Goal: Task Accomplishment & Management: Manage account settings

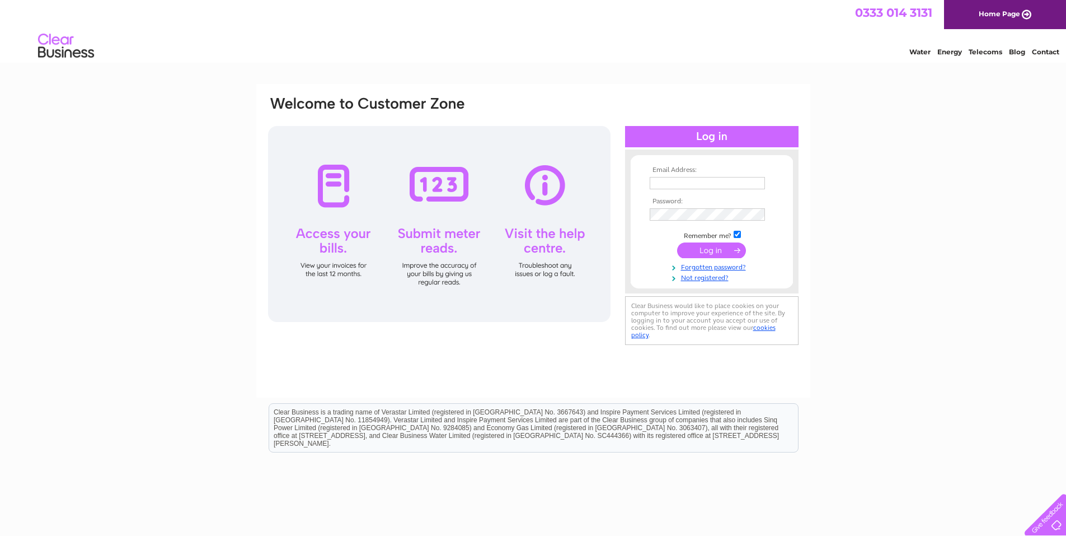
type input "[EMAIL_ADDRESS][DOMAIN_NAME]"
click at [724, 251] on input "submit" at bounding box center [711, 250] width 69 height 16
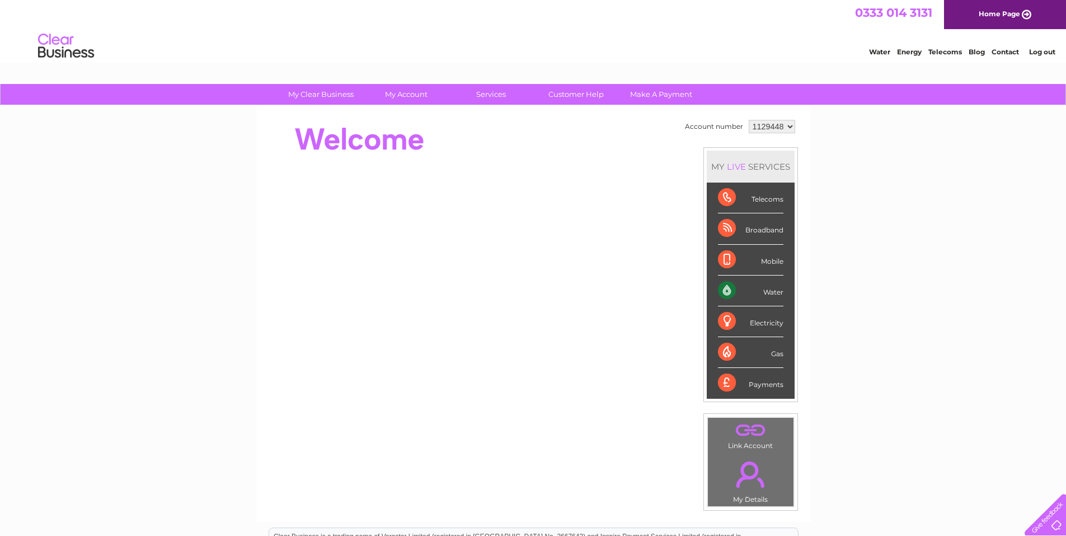
click at [726, 321] on div "Electricity" at bounding box center [750, 321] width 65 height 31
click at [723, 322] on div "Electricity" at bounding box center [750, 321] width 65 height 31
click at [907, 53] on link "Energy" at bounding box center [909, 52] width 25 height 8
